Goal: Go to known website: Access a specific website the user already knows

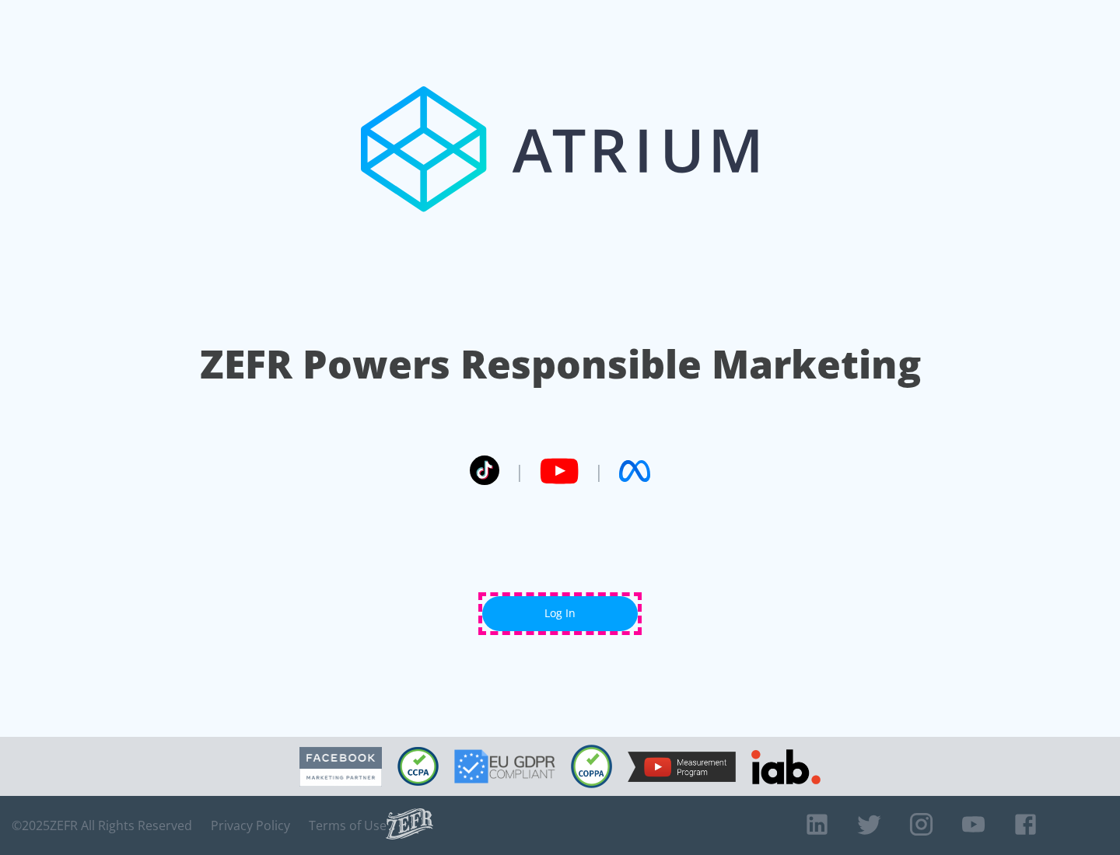
click at [560, 614] on link "Log In" at bounding box center [560, 614] width 156 height 35
